Goal: Information Seeking & Learning: Learn about a topic

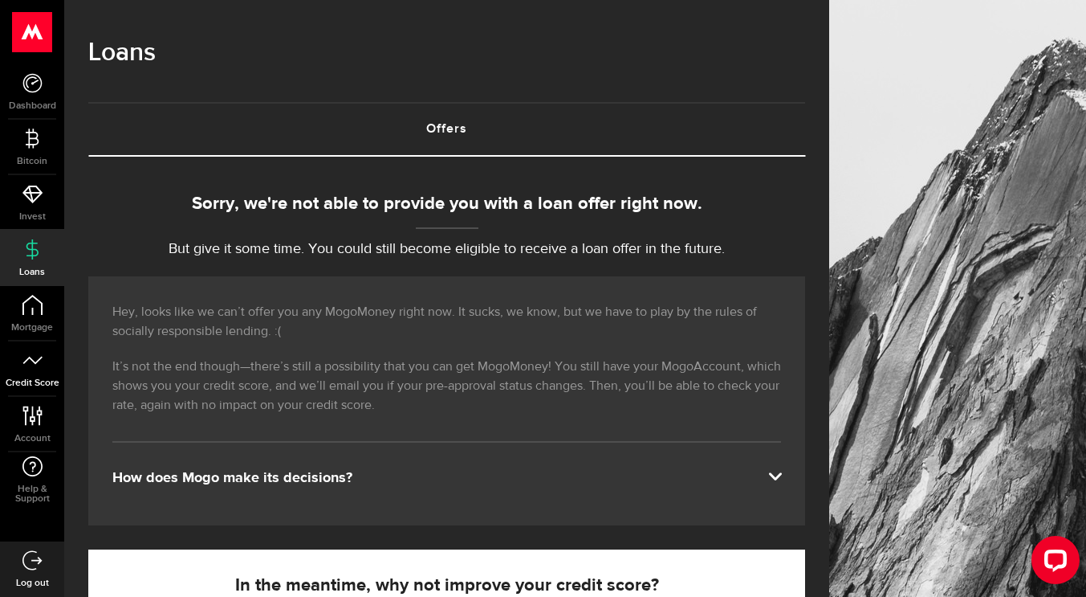
click at [35, 366] on icon at bounding box center [32, 360] width 20 height 20
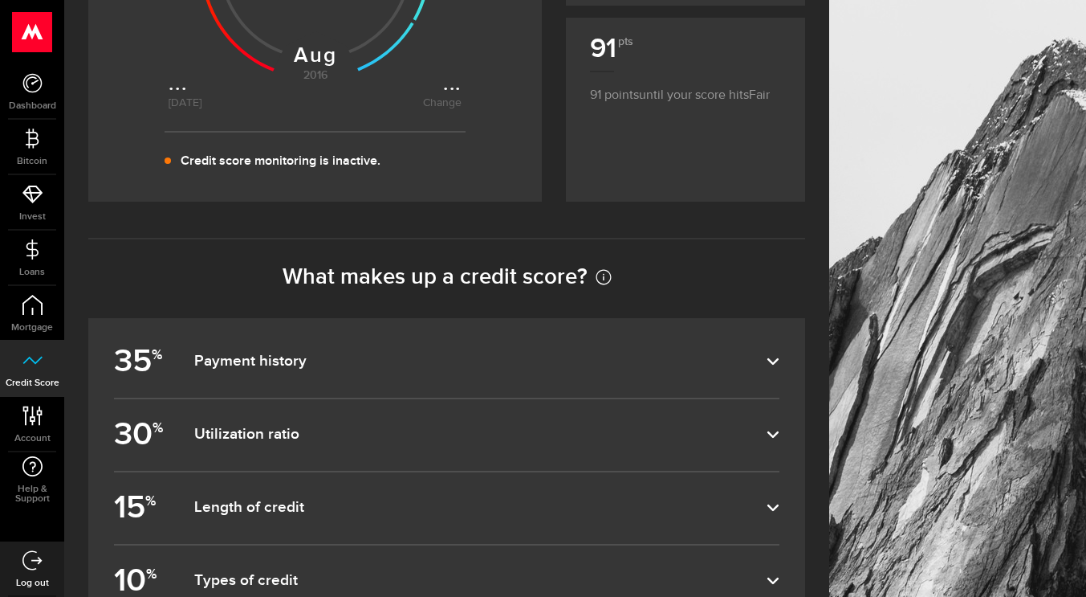
scroll to position [458, 0]
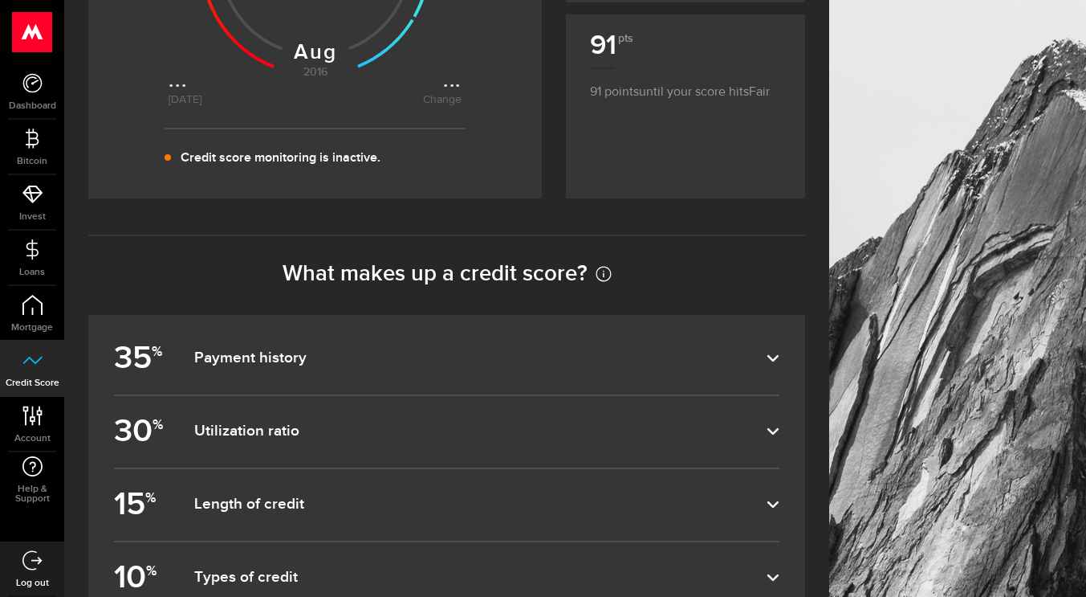
click at [228, 360] on dfn "Payment history" at bounding box center [480, 357] width 572 height 19
click at [0, 0] on input "35 % Payment history" at bounding box center [0, 0] width 0 height 0
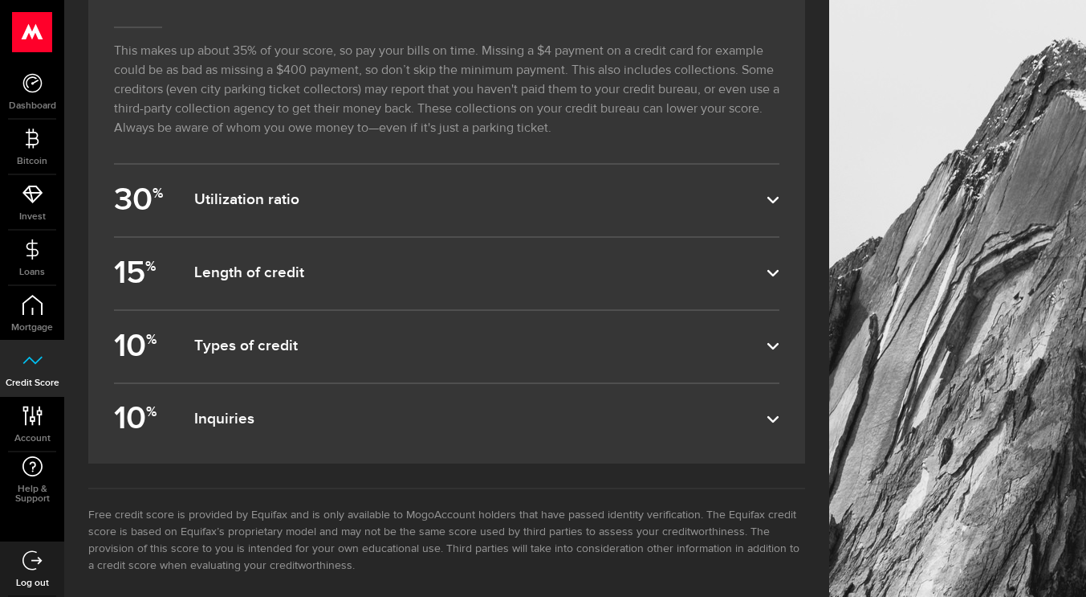
scroll to position [828, 0]
click at [515, 281] on label "15 % Length of credit" at bounding box center [447, 270] width 666 height 71
click at [0, 0] on input "15 % Length of credit" at bounding box center [0, 0] width 0 height 0
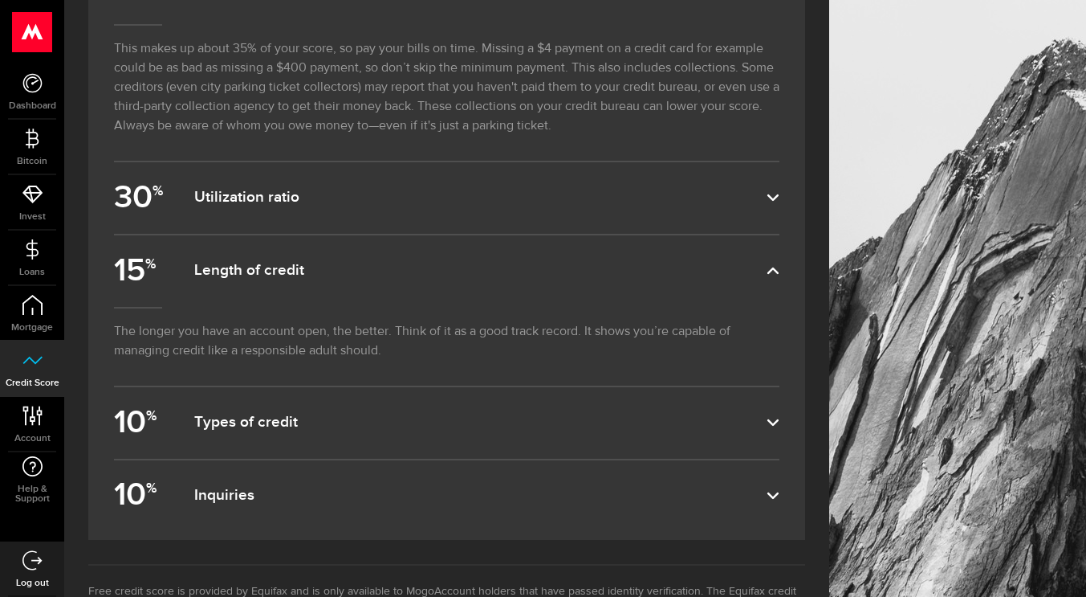
click at [515, 281] on label "15 % Length of credit" at bounding box center [447, 270] width 666 height 71
click at [0, 0] on input "15 % Length of credit" at bounding box center [0, 0] width 0 height 0
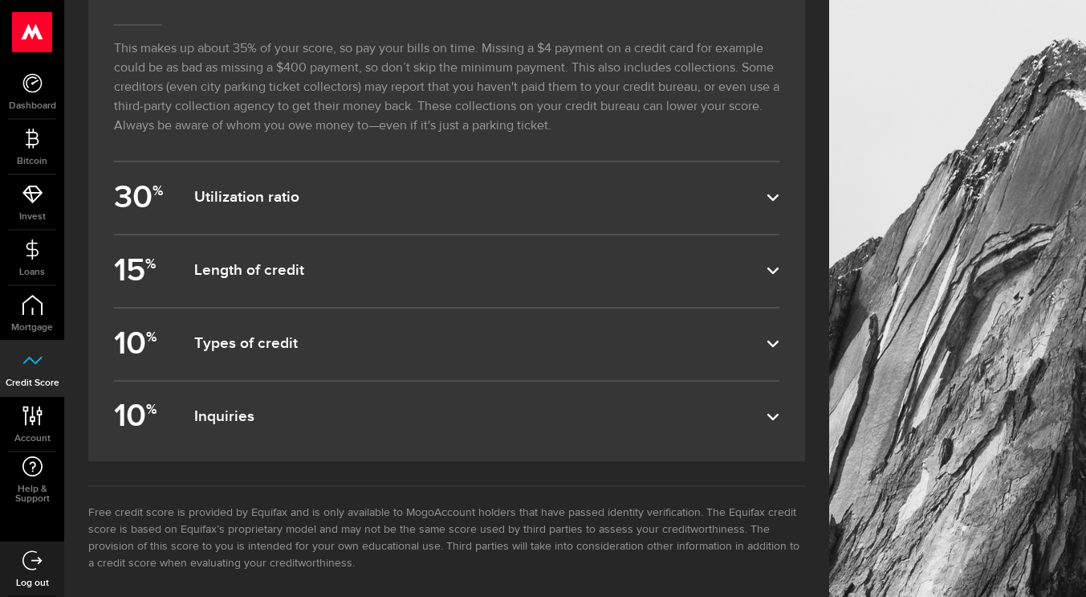
click at [367, 339] on dfn "Types of credit" at bounding box center [480, 343] width 572 height 19
click at [0, 0] on input "10 % Types of credit" at bounding box center [0, 0] width 0 height 0
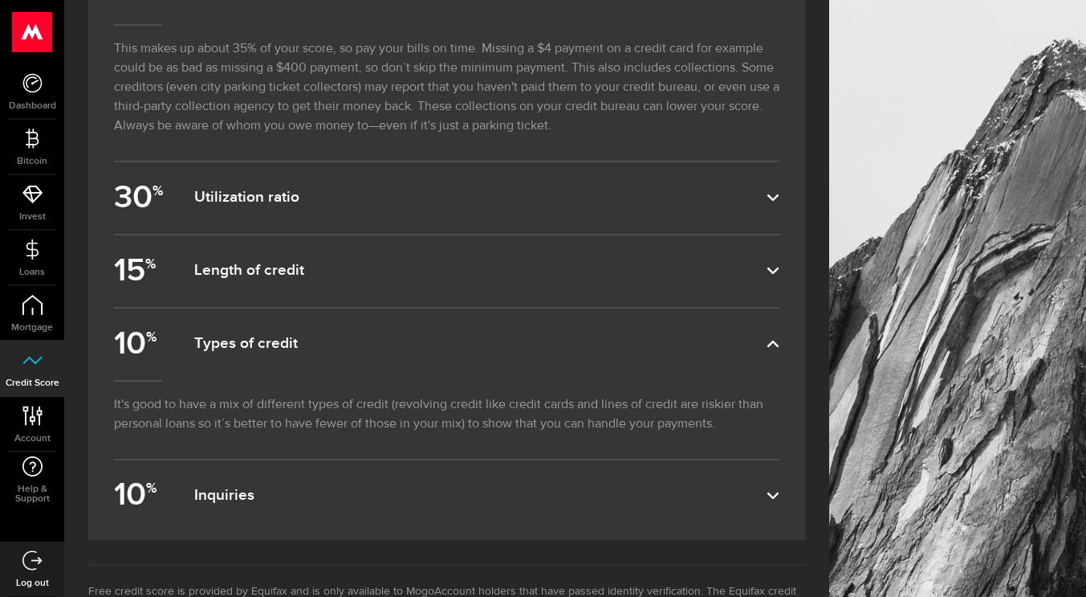
click at [367, 339] on dfn "Types of credit" at bounding box center [480, 343] width 572 height 19
click at [0, 0] on input "10 % Types of credit" at bounding box center [0, 0] width 0 height 0
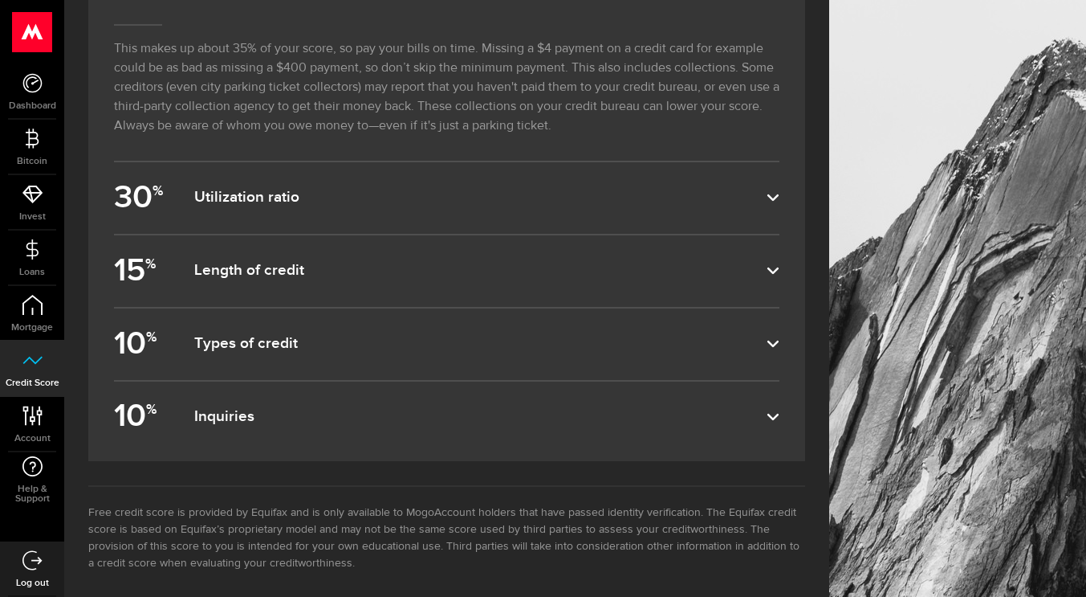
click at [483, 213] on label "30 % Utilization ratio" at bounding box center [447, 197] width 666 height 71
click at [0, 0] on input "30 % Utilization ratio" at bounding box center [0, 0] width 0 height 0
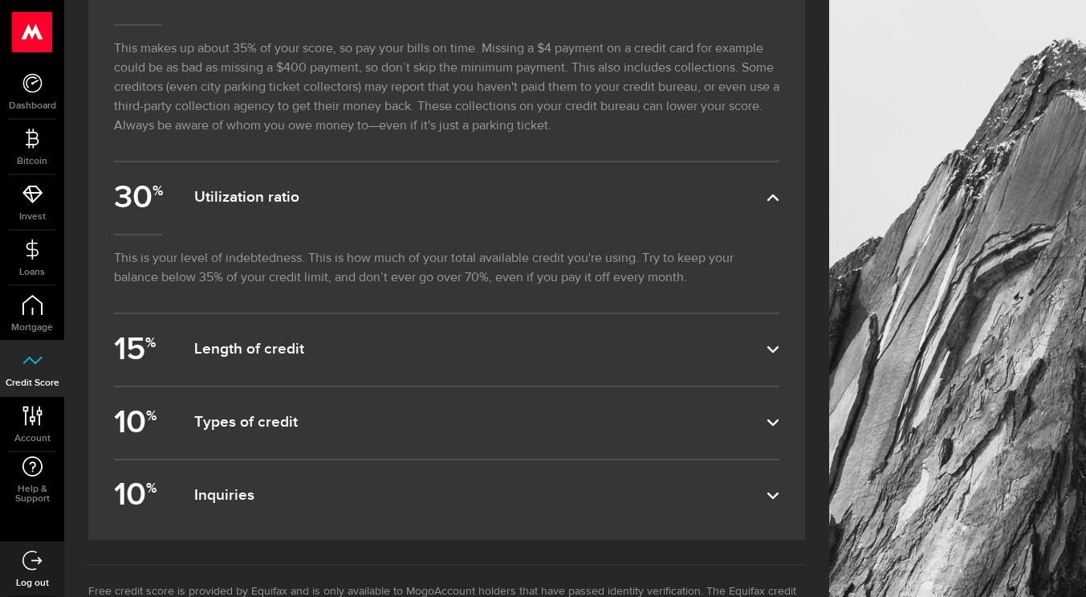
click at [495, 189] on dfn "Utilization ratio" at bounding box center [480, 197] width 572 height 19
click at [0, 0] on input "30 % Utilization ratio" at bounding box center [0, 0] width 0 height 0
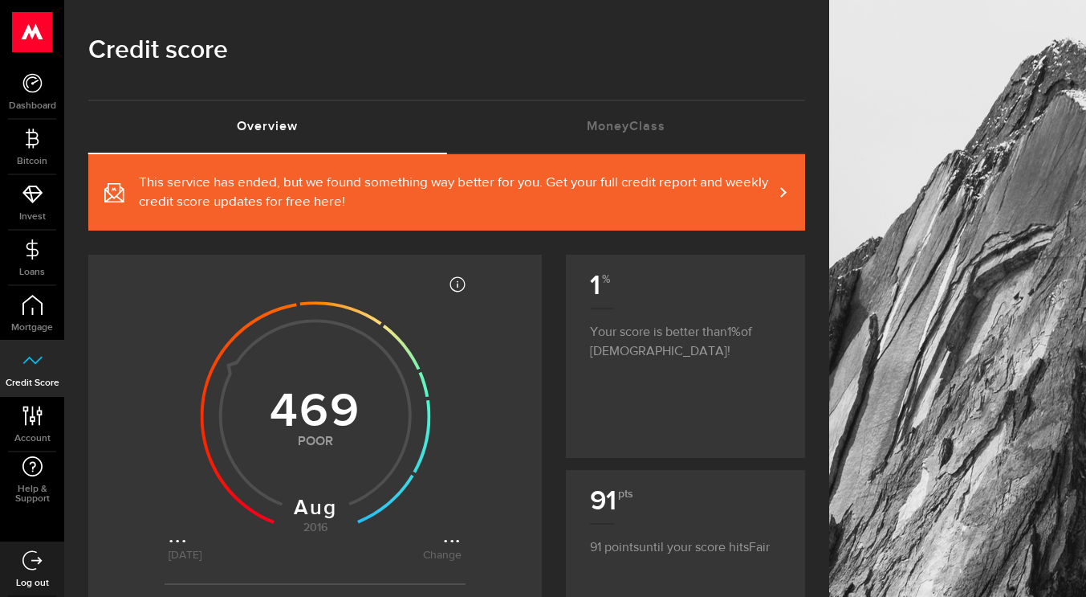
scroll to position [0, 0]
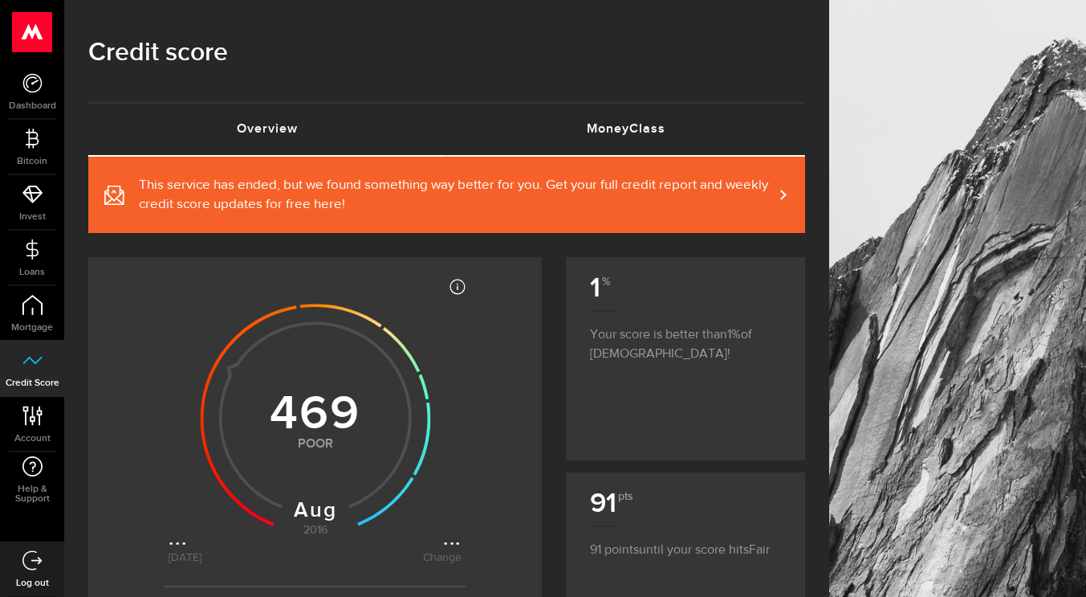
click at [627, 123] on link "MoneyClass (requires attention)" at bounding box center [626, 129] width 359 height 51
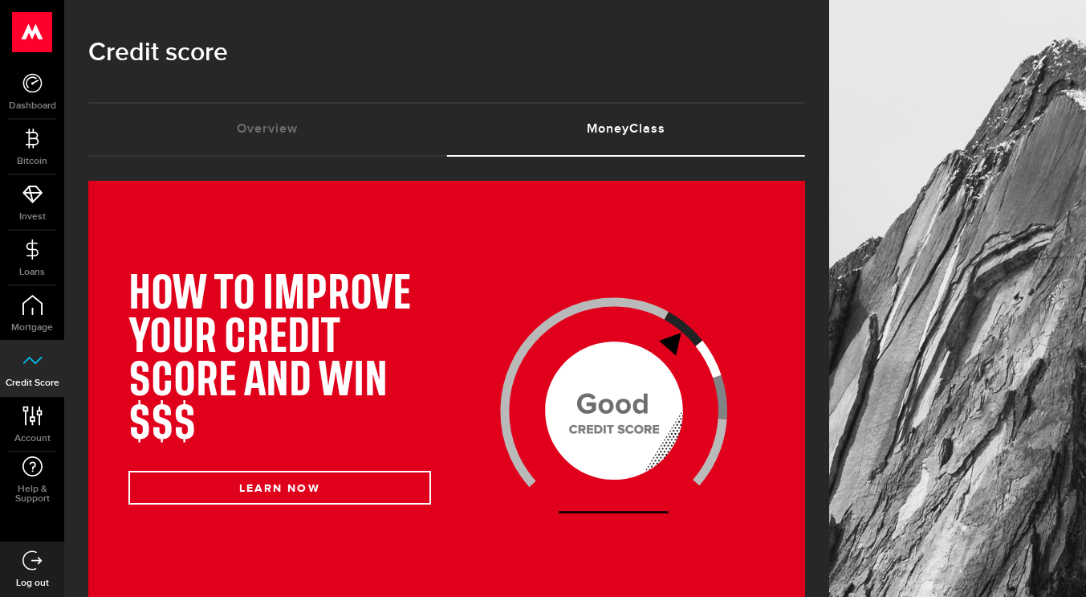
click at [627, 123] on link "MoneyClass (requires attention)" at bounding box center [626, 129] width 359 height 51
click at [26, 86] on icon at bounding box center [32, 83] width 20 height 20
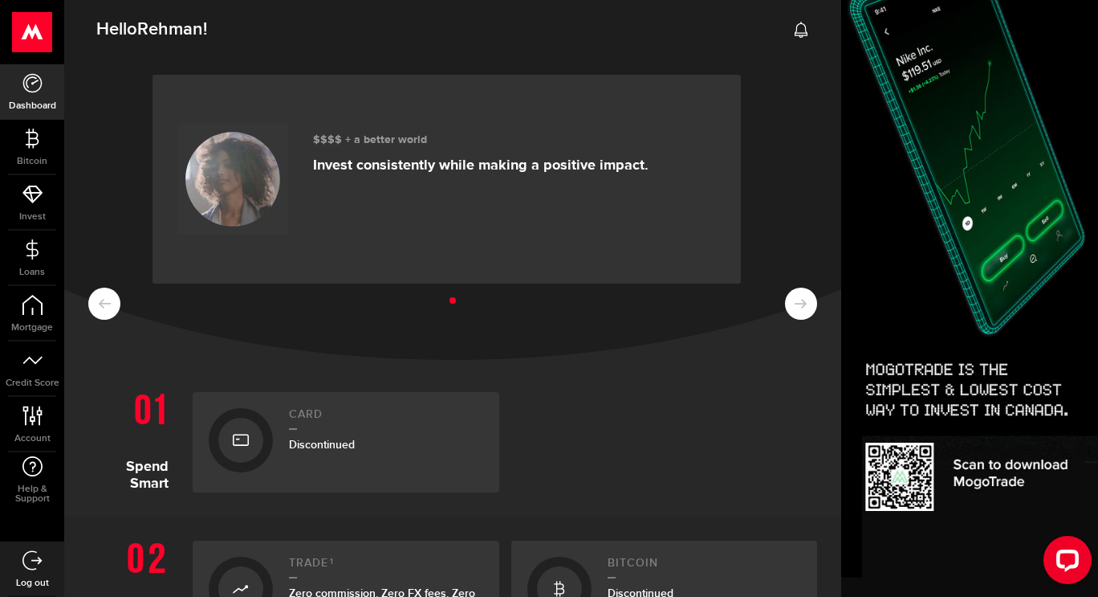
click at [36, 23] on use at bounding box center [32, 32] width 39 height 40
click at [34, 545] on link "Log out" at bounding box center [32, 568] width 64 height 55
